Goal: Task Accomplishment & Management: Manage account settings

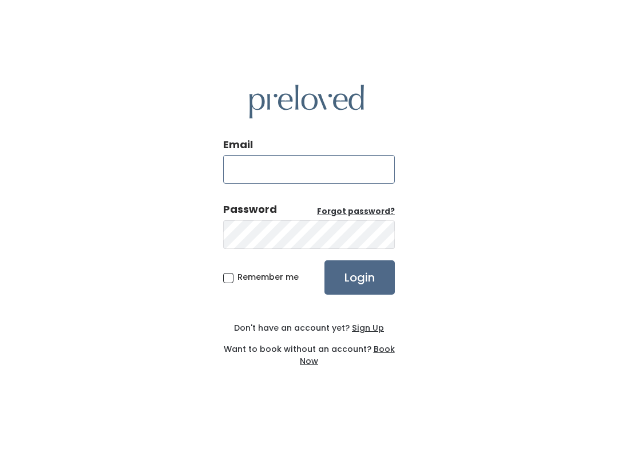
type input "spanishfork.store@preloved.love"
click at [360, 277] on input "Login" at bounding box center [360, 277] width 70 height 34
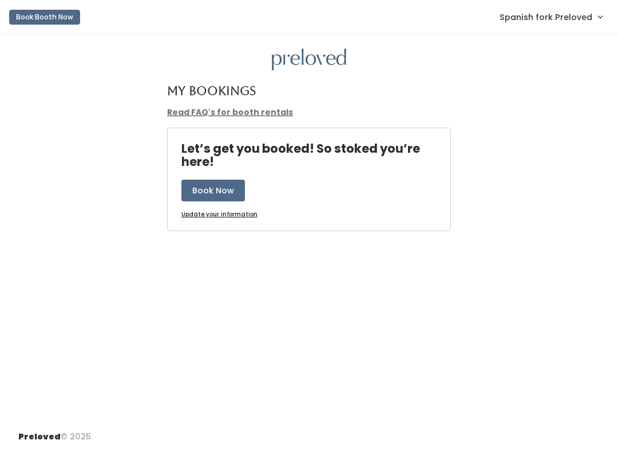
click at [583, 22] on span "Spanish fork Preloved" at bounding box center [546, 17] width 93 height 13
click at [560, 18] on span "Spanish fork Preloved" at bounding box center [546, 17] width 93 height 13
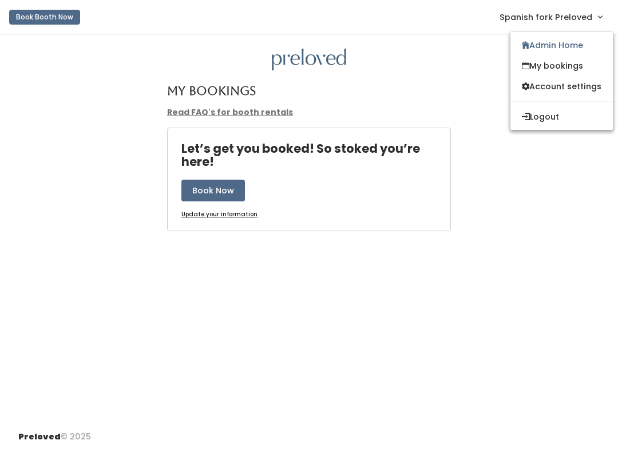
click at [581, 37] on link "Admin Home" at bounding box center [562, 45] width 102 height 21
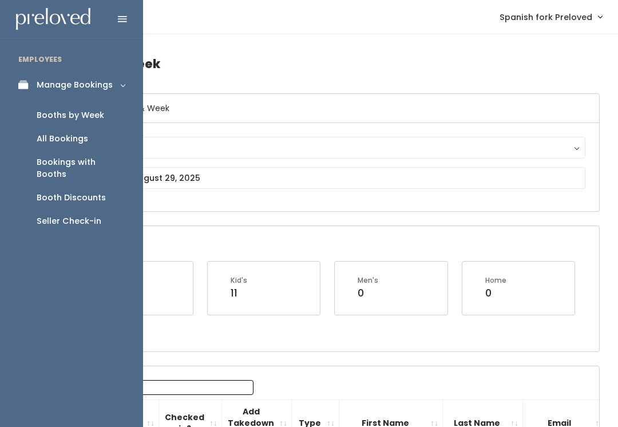
click at [94, 192] on div "Booth Discounts" at bounding box center [71, 198] width 69 height 12
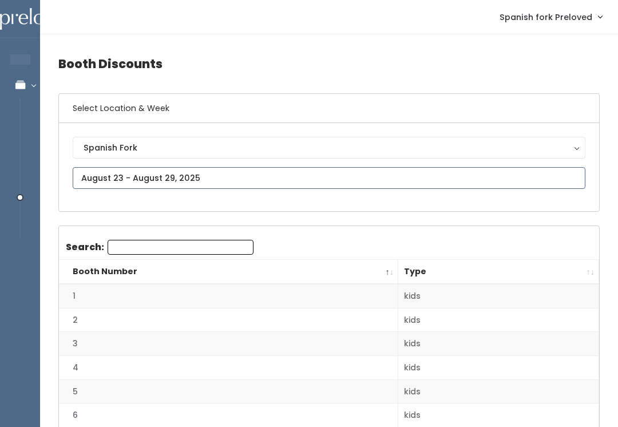
click at [472, 184] on input "text" at bounding box center [329, 178] width 513 height 22
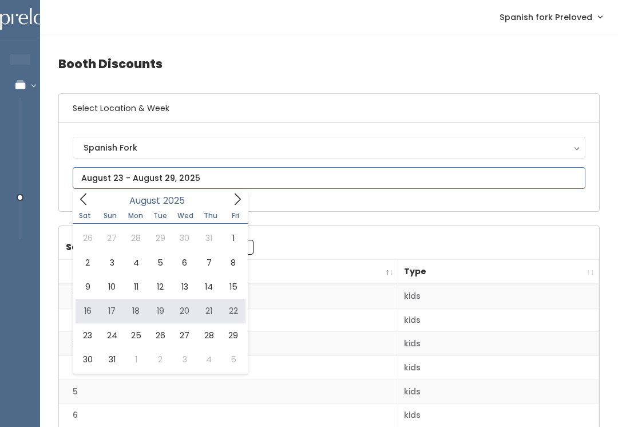
type input "[DATE] to [DATE]"
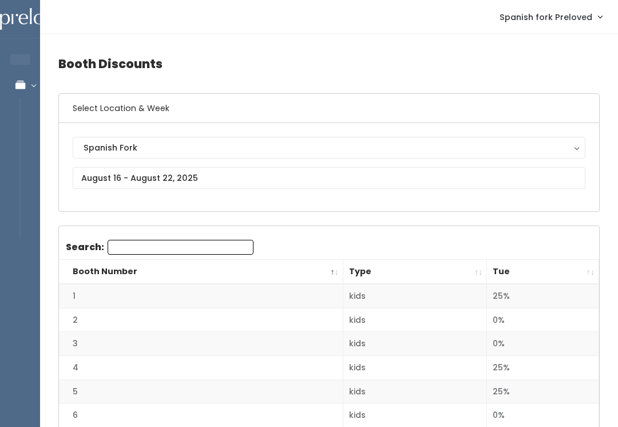
click at [593, 273] on th "Tue" at bounding box center [543, 272] width 112 height 25
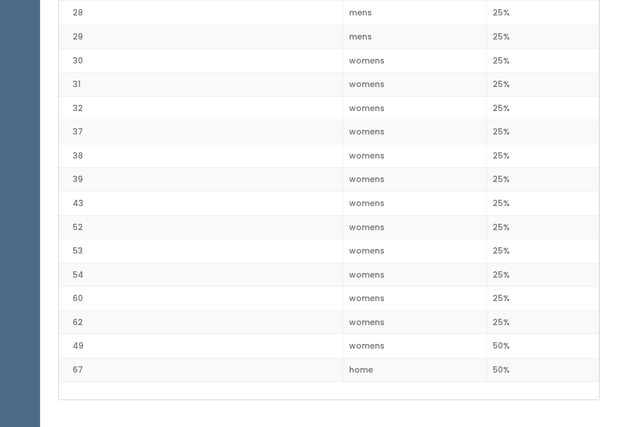
scroll to position [1689, 0]
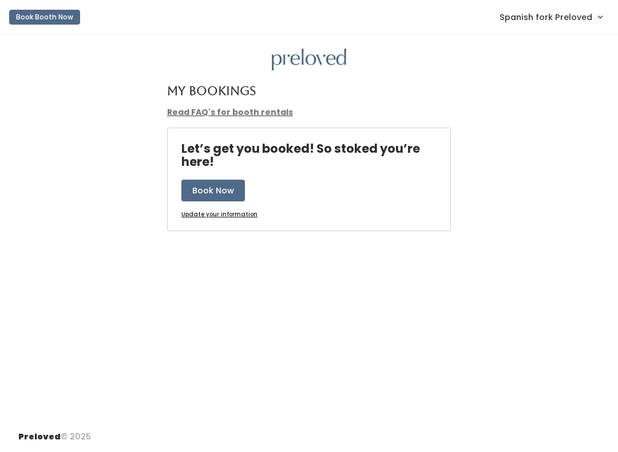
click at [549, 5] on link "Spanish fork Preloved" at bounding box center [550, 17] width 125 height 25
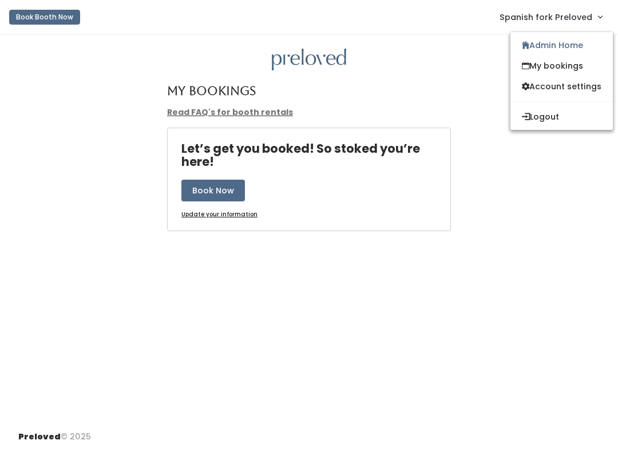
click at [567, 22] on span "Spanish fork Preloved" at bounding box center [546, 17] width 93 height 13
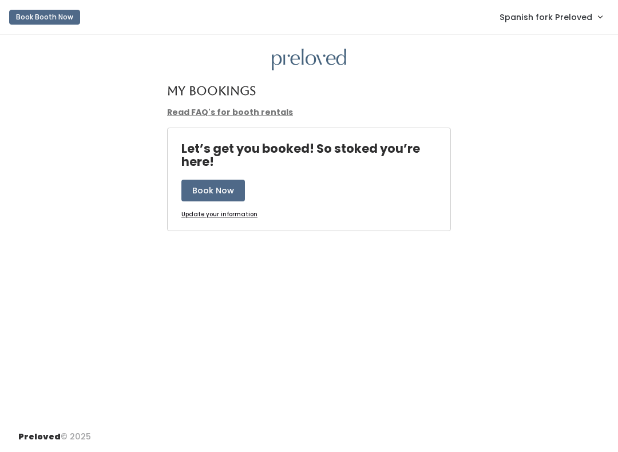
click at [578, 10] on link "Spanish fork Preloved" at bounding box center [550, 17] width 125 height 25
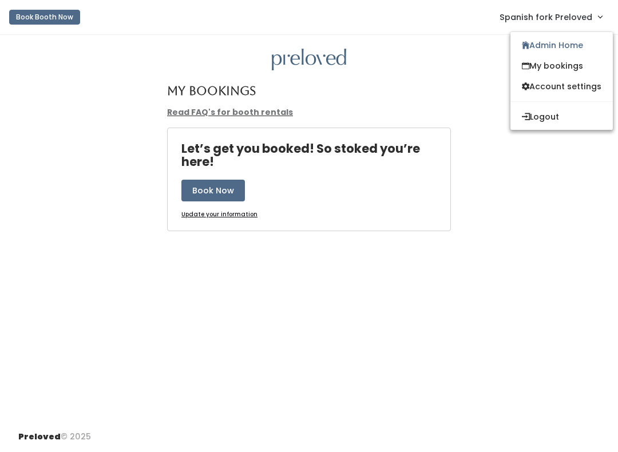
click at [562, 41] on link "Admin Home" at bounding box center [562, 45] width 102 height 21
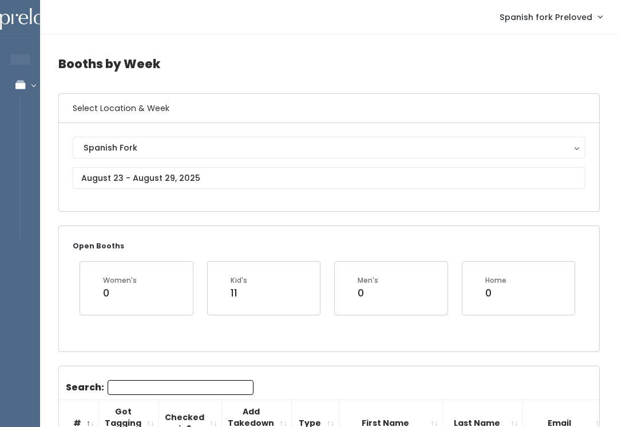
click at [133, 382] on input "Search:" at bounding box center [181, 387] width 146 height 15
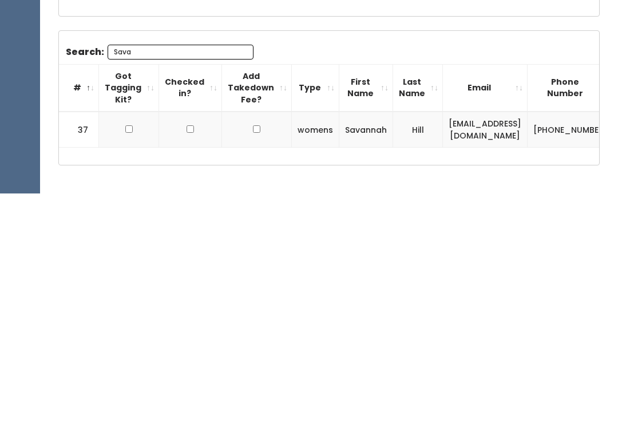
scroll to position [117, 0]
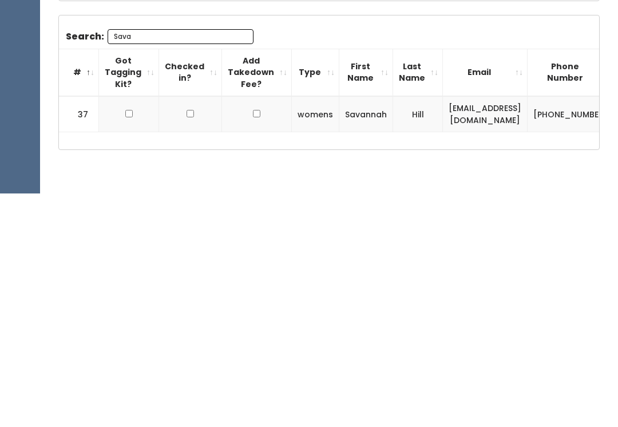
type input "Sava"
click at [129, 344] on input "checkbox" at bounding box center [128, 347] width 7 height 7
checkbox input "true"
